Goal: Task Accomplishment & Management: Manage account settings

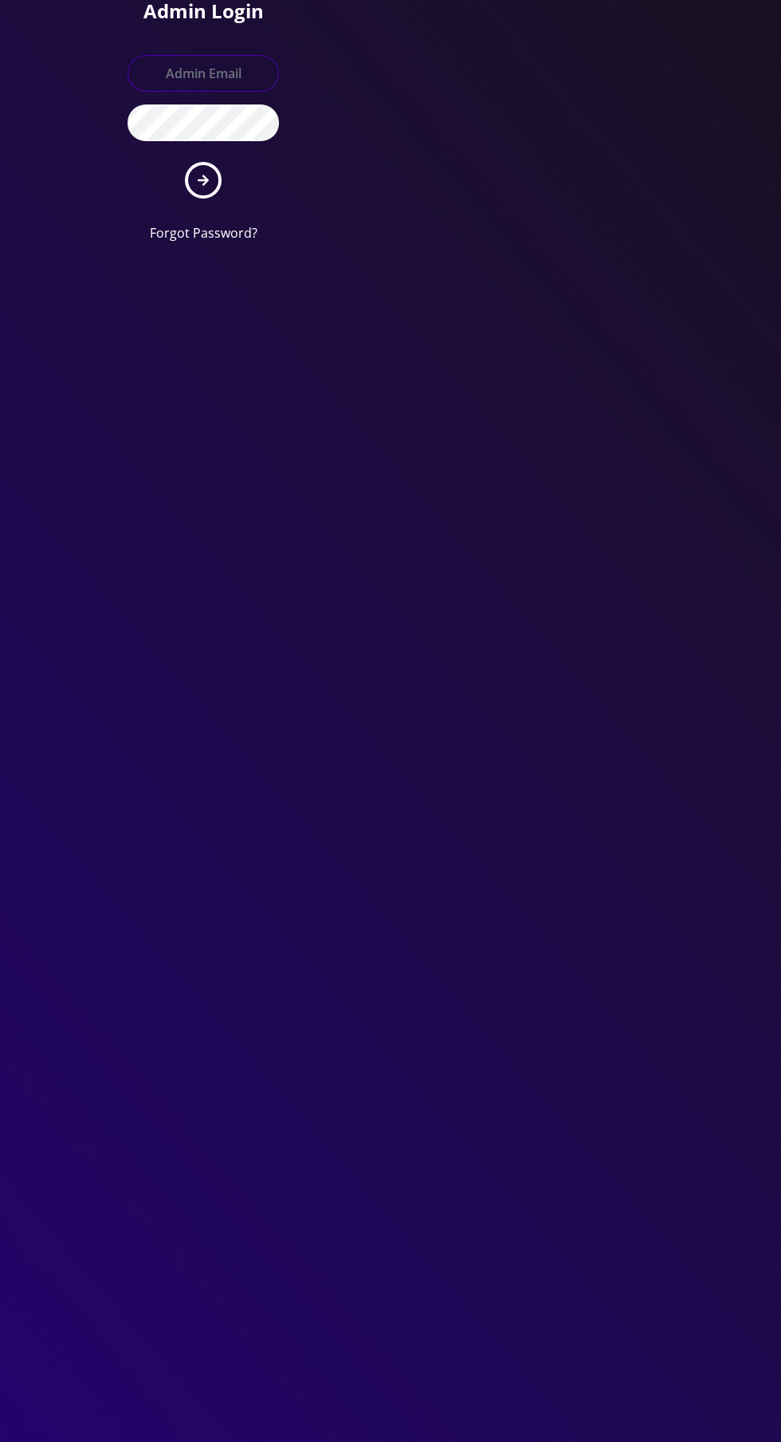
click at [233, 64] on input "text" at bounding box center [203, 73] width 151 height 37
type input "[EMAIL_ADDRESS][DOMAIN_NAME]"
click at [185, 162] on button "submit" at bounding box center [203, 180] width 37 height 37
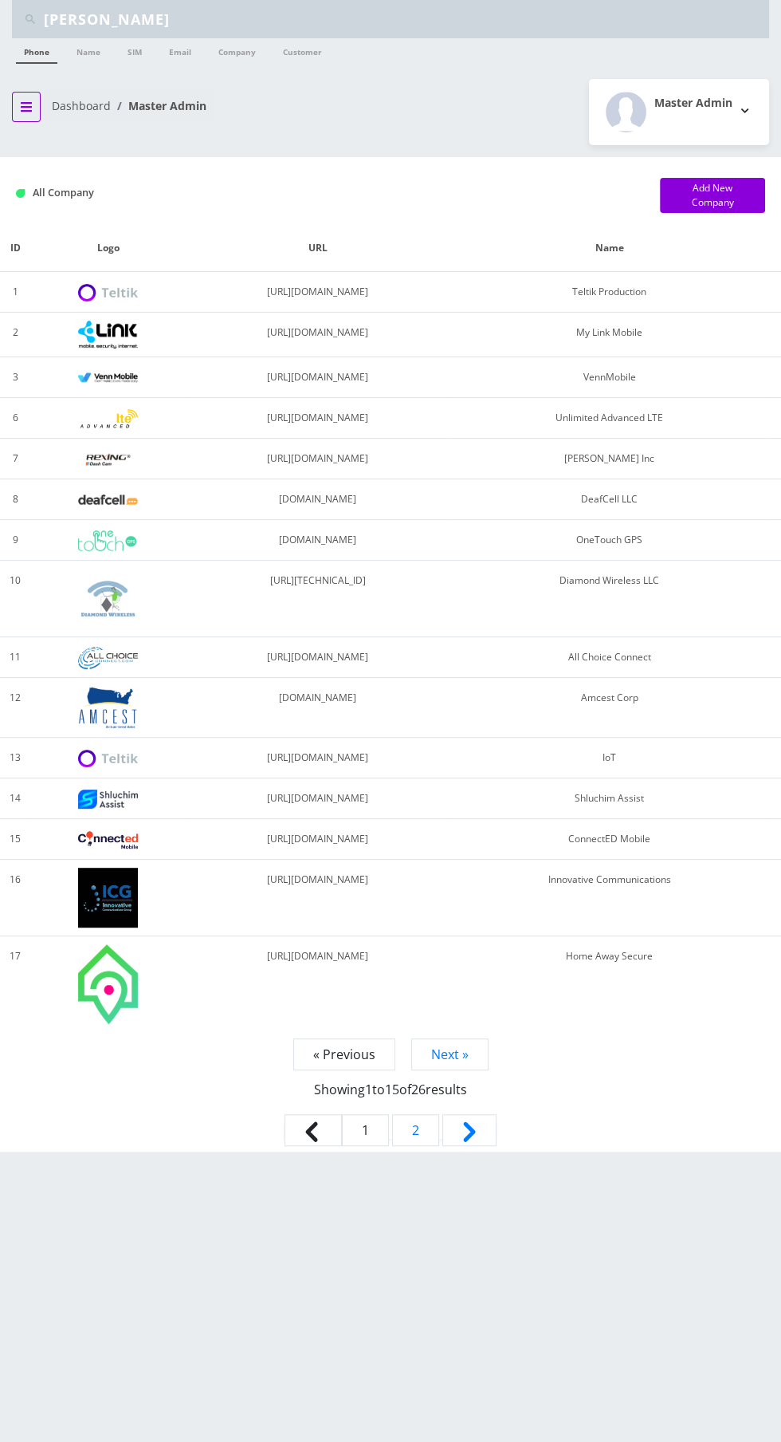
click at [27, 105] on icon "breadcrumb" at bounding box center [26, 107] width 11 height 10
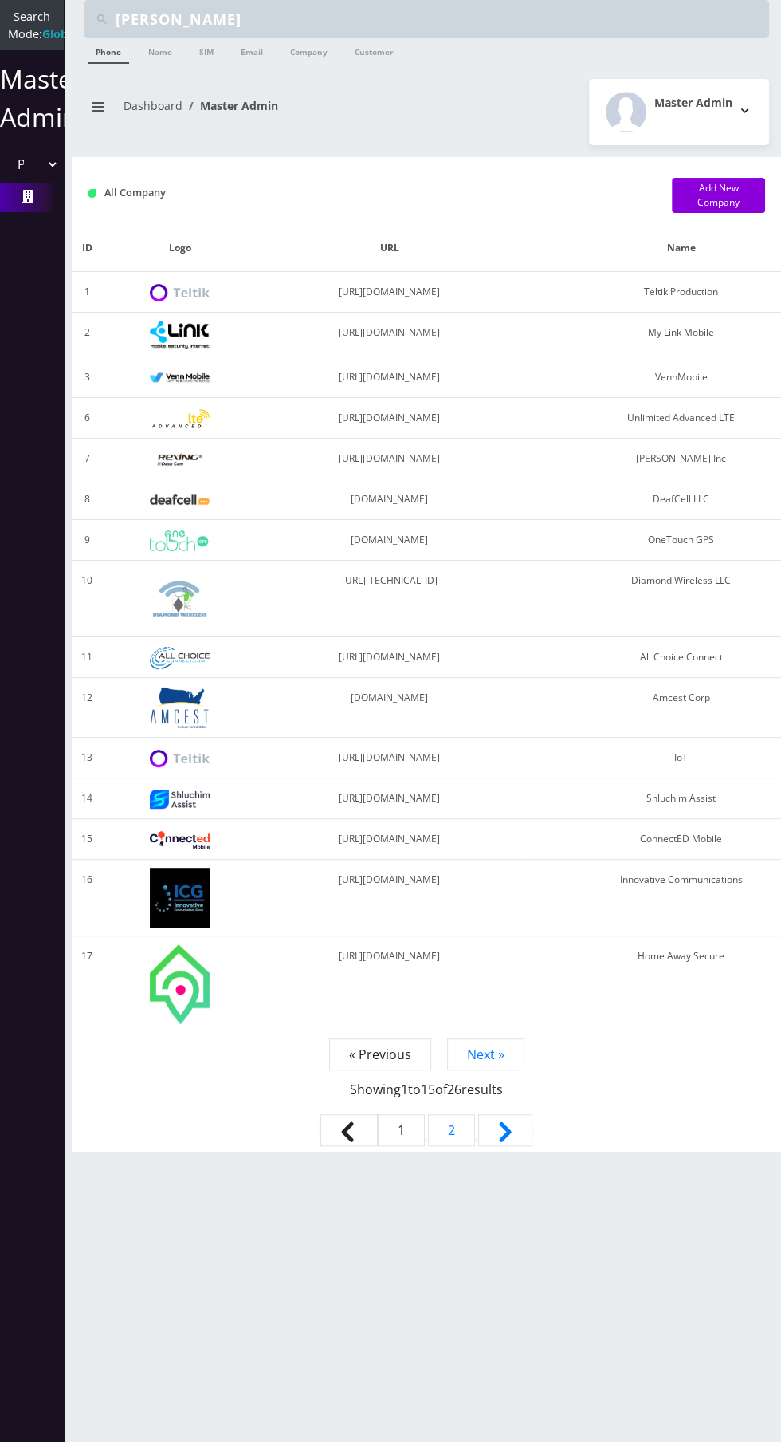
click at [35, 179] on select "Please select a Company Teltik Production My Link Mobile VennMobile Unlimited A…" at bounding box center [32, 164] width 54 height 30
select select "13"
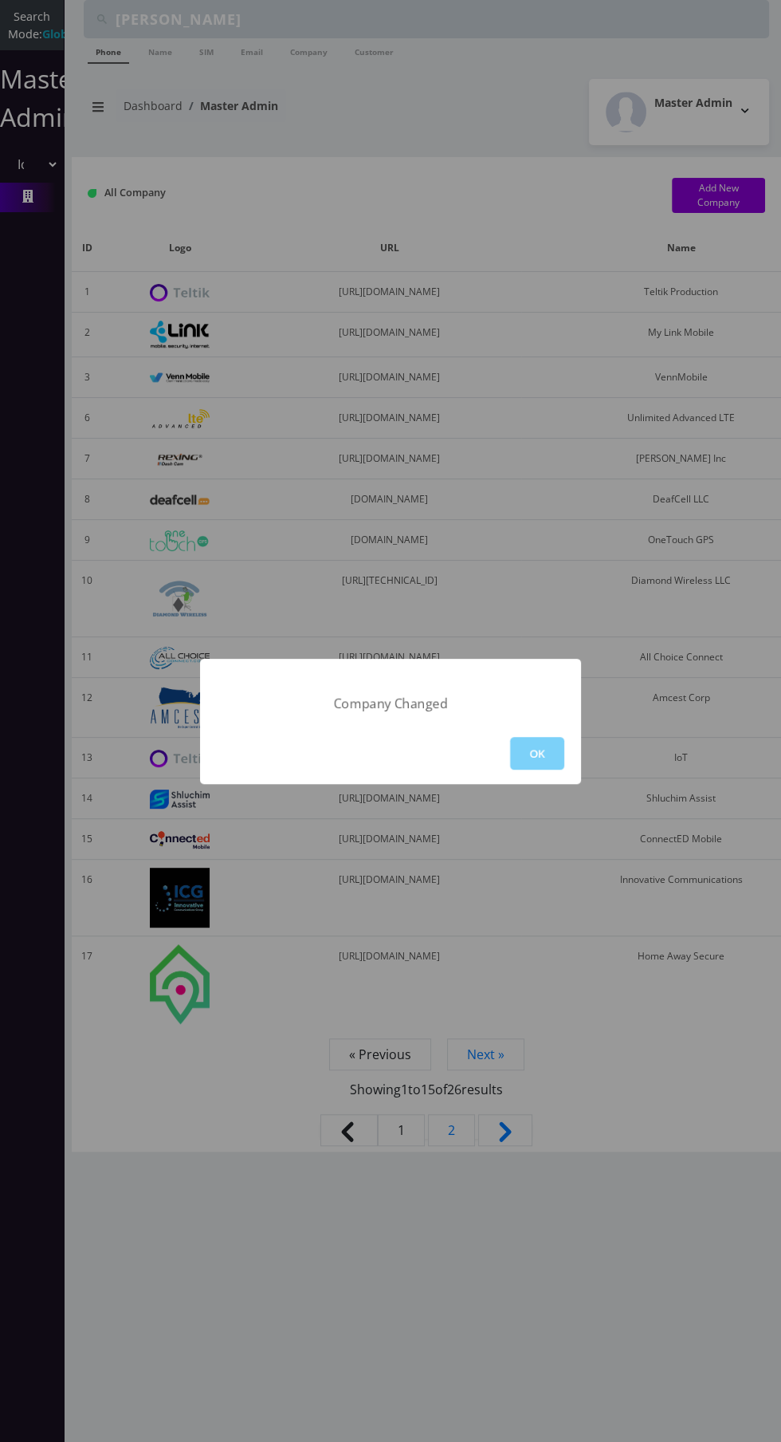
click at [555, 752] on button "OK" at bounding box center [537, 753] width 54 height 33
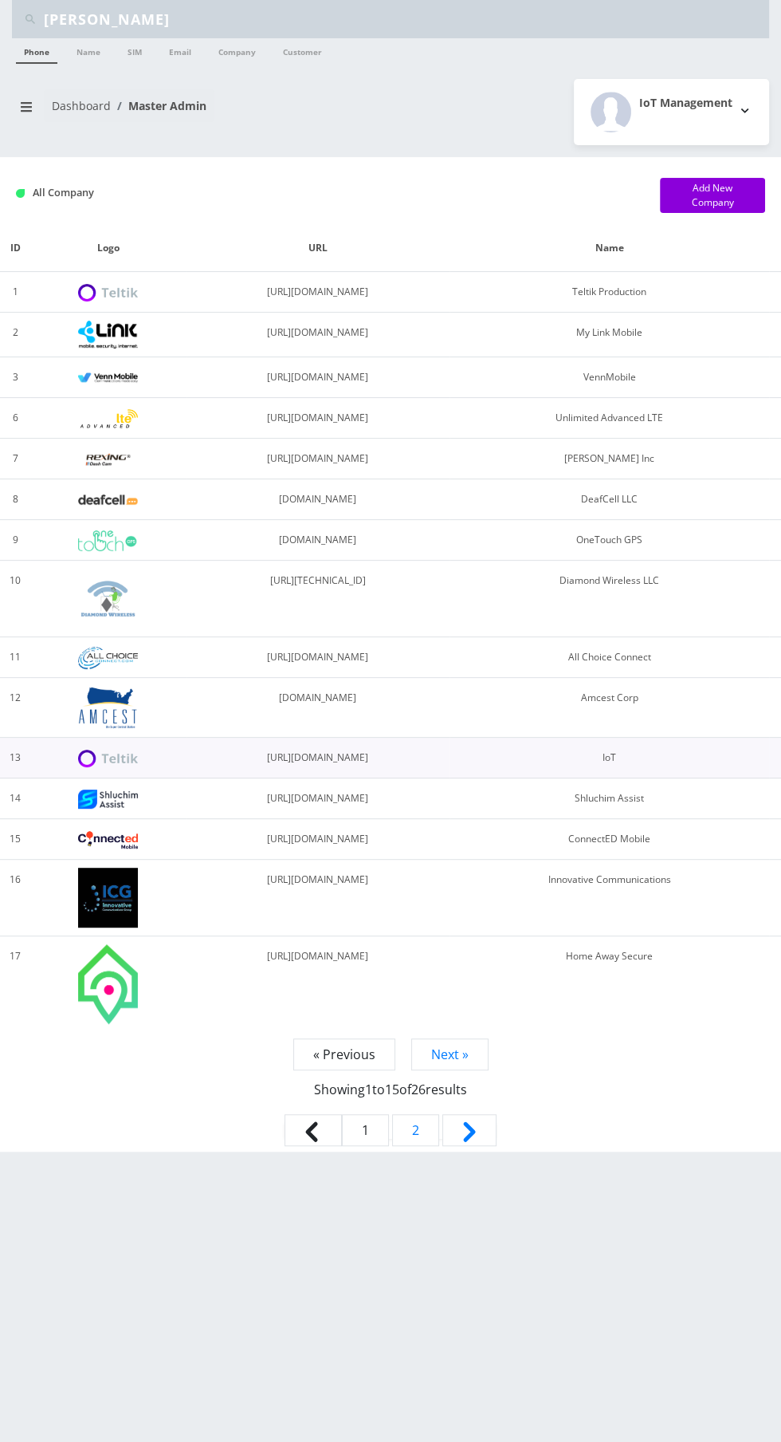
click at [450, 749] on td "https://IoT.teltik.com" at bounding box center [319, 758] width 264 height 41
click at [18, 112] on button "breadcrumb" at bounding box center [26, 107] width 29 height 30
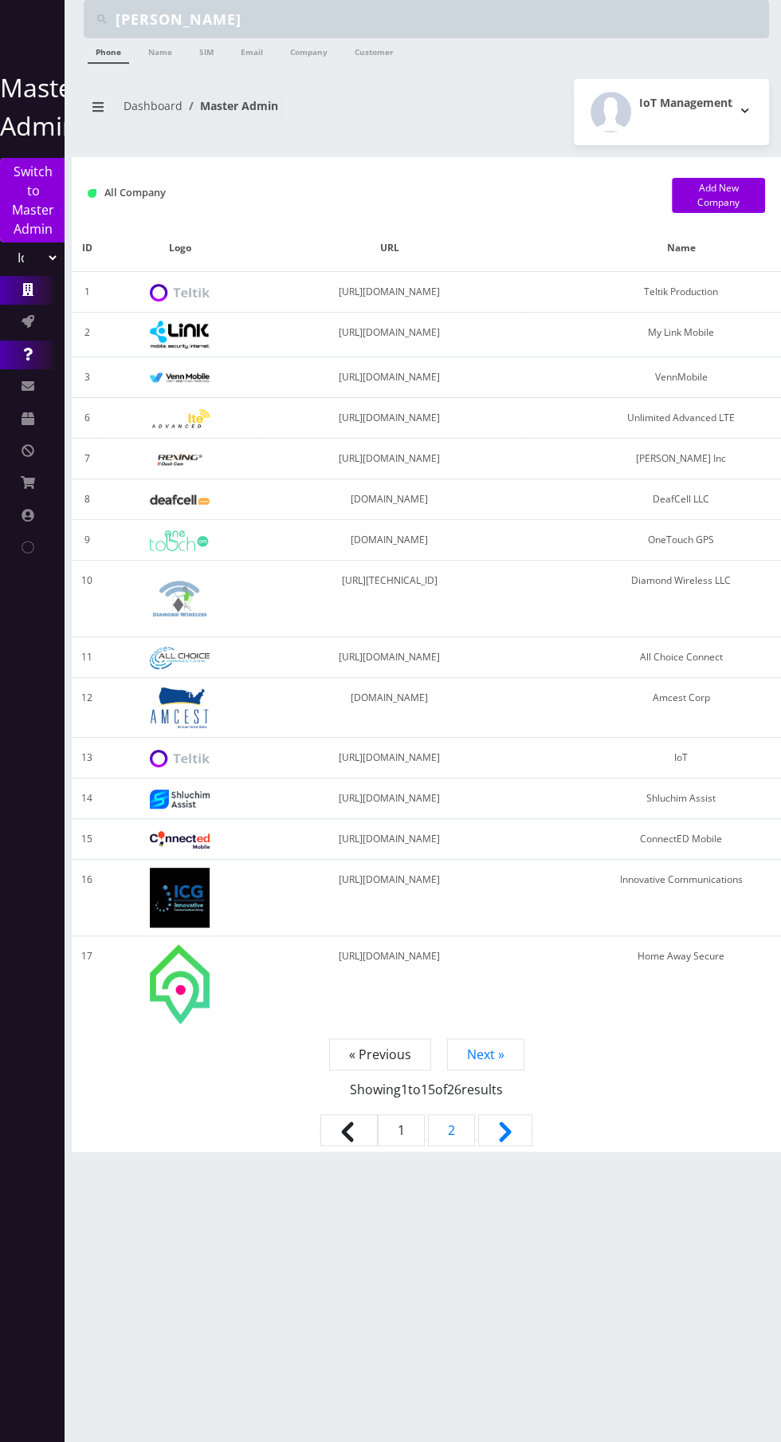
click at [41, 344] on link "Support" at bounding box center [32, 354] width 64 height 29
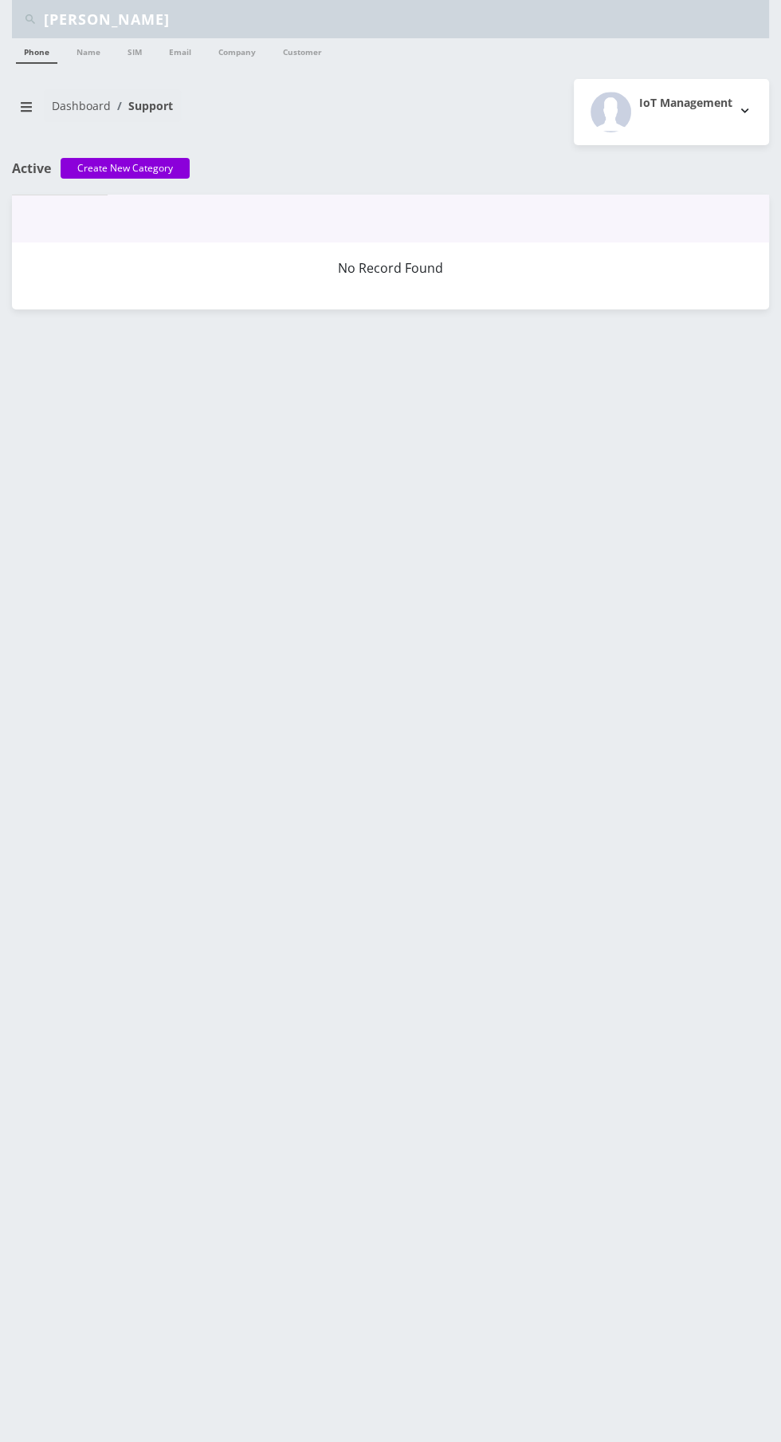
click at [44, 321] on div "Daniel t Phone Name SIM Email Company Customer Dashboard Support IoT Management" at bounding box center [390, 721] width 781 height 1442
click at [26, 105] on icon "breadcrumb" at bounding box center [26, 107] width 11 height 10
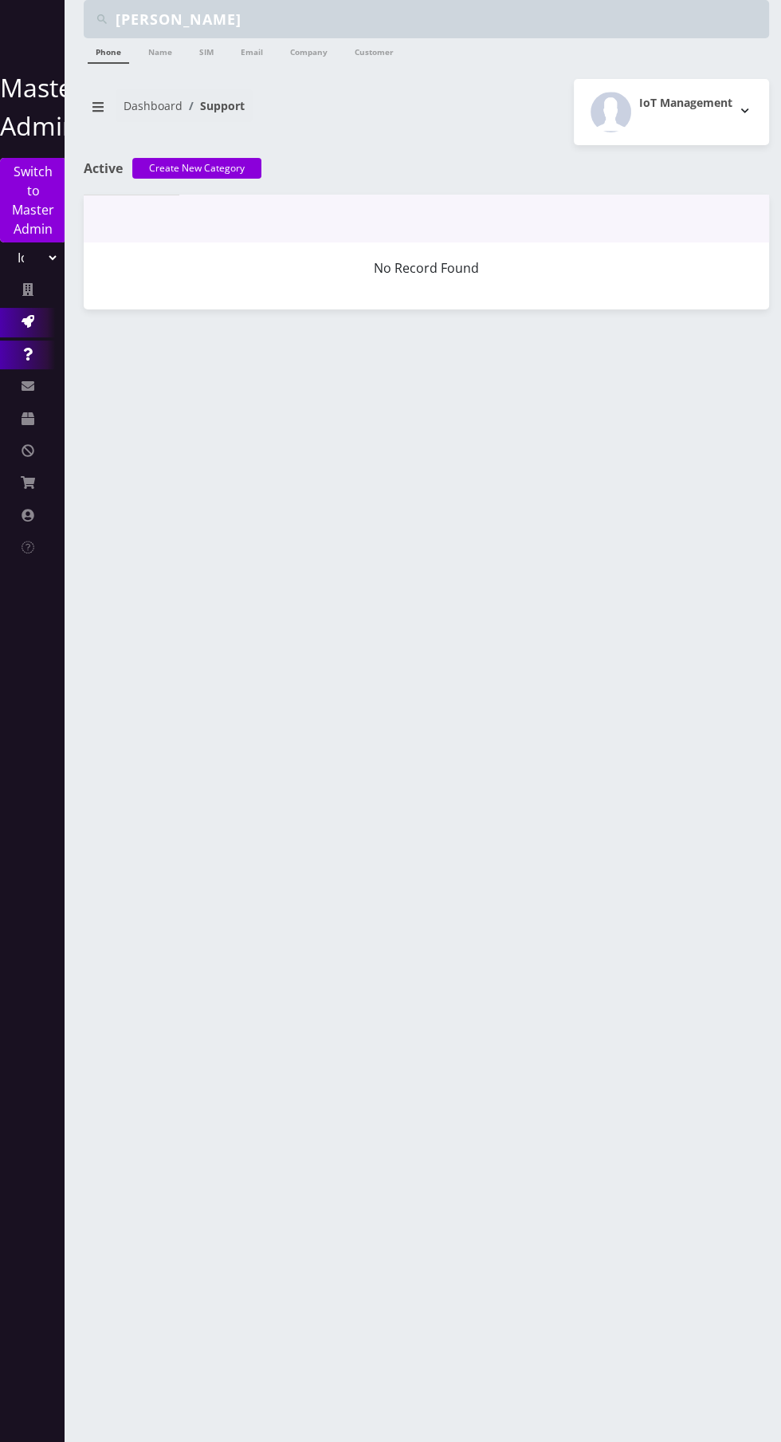
click at [43, 309] on link "Action Queues" at bounding box center [32, 322] width 64 height 29
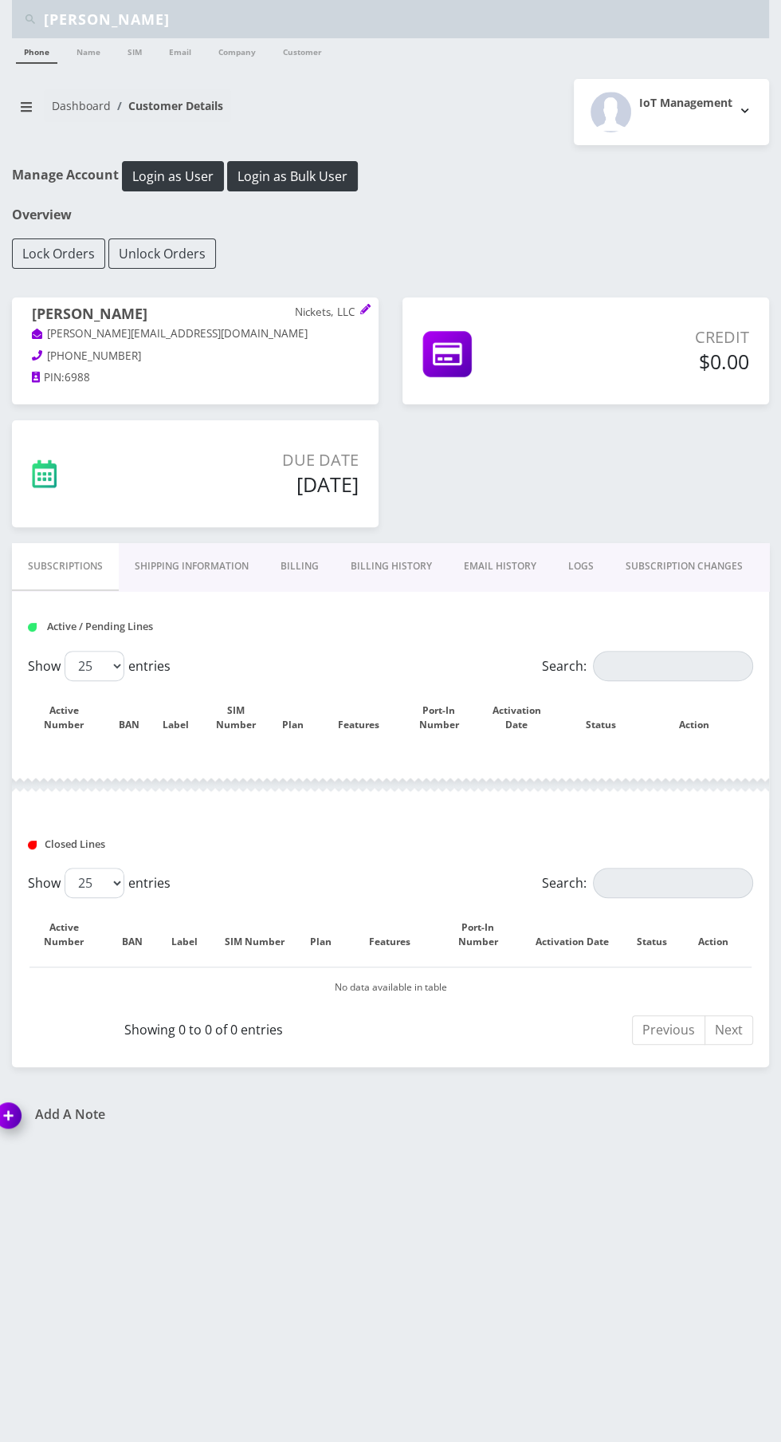
click at [396, 568] on link "Billing History" at bounding box center [391, 566] width 113 height 46
